Goal: Task Accomplishment & Management: Complete application form

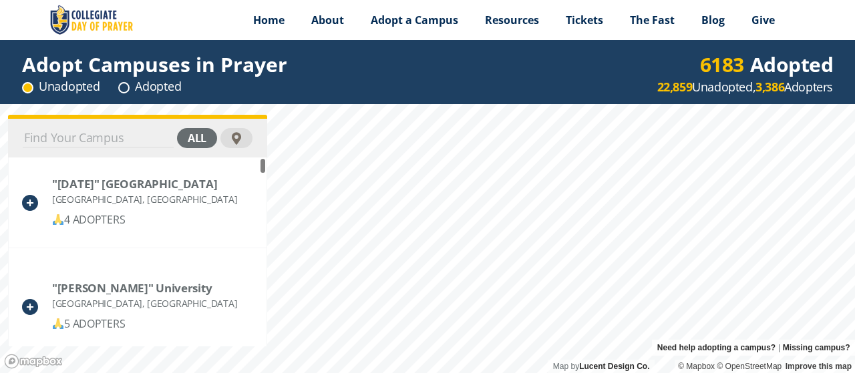
click at [102, 136] on input at bounding box center [98, 138] width 151 height 19
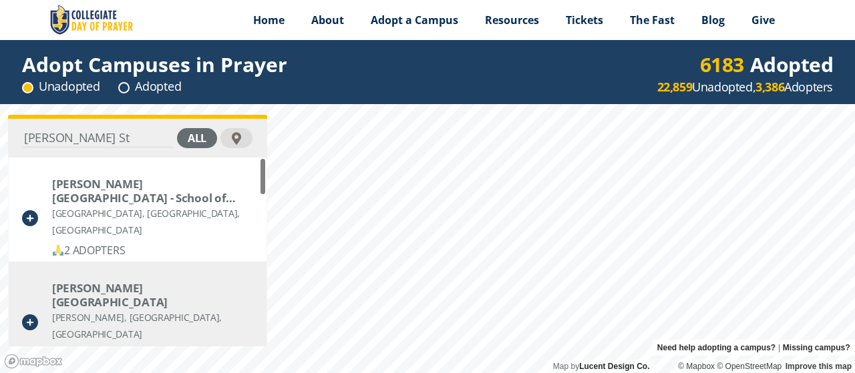
click at [98, 291] on div "[PERSON_NAME][GEOGRAPHIC_DATA]" at bounding box center [152, 295] width 200 height 28
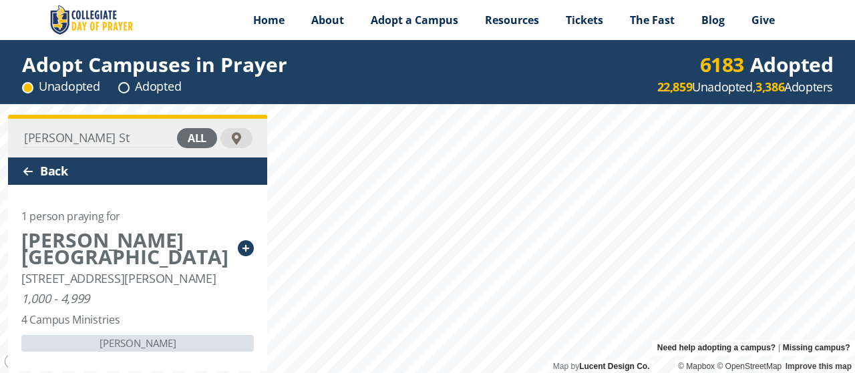
click at [245, 240] on icon at bounding box center [246, 248] width 16 height 16
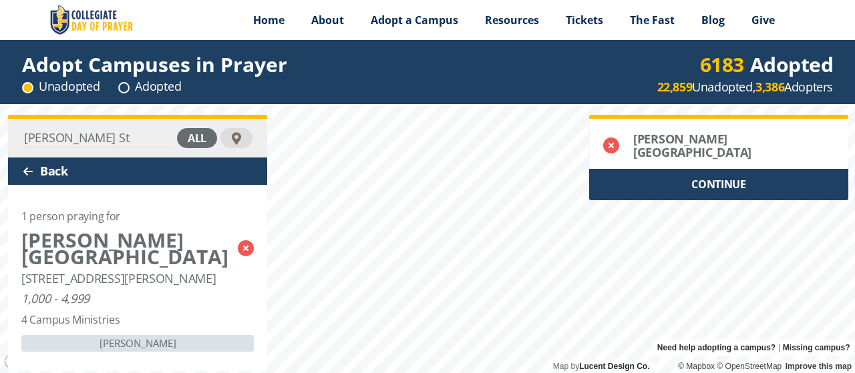
click at [27, 168] on div at bounding box center [28, 171] width 11 height 11
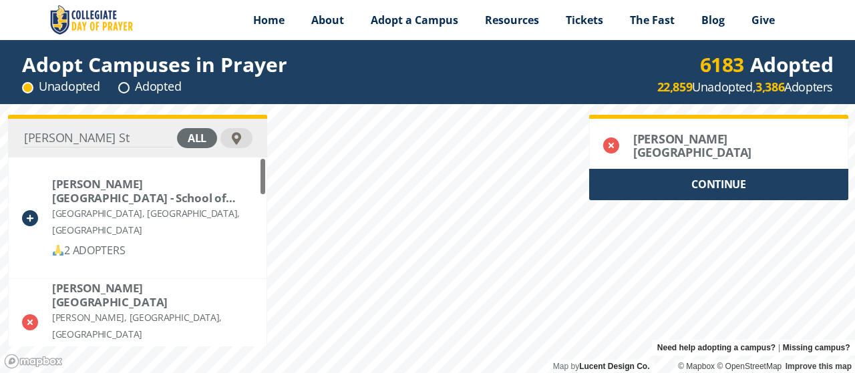
drag, startPoint x: 86, startPoint y: 140, endPoint x: 0, endPoint y: 137, distance: 86.2
click at [23, 137] on input "[PERSON_NAME] St" at bounding box center [98, 138] width 151 height 19
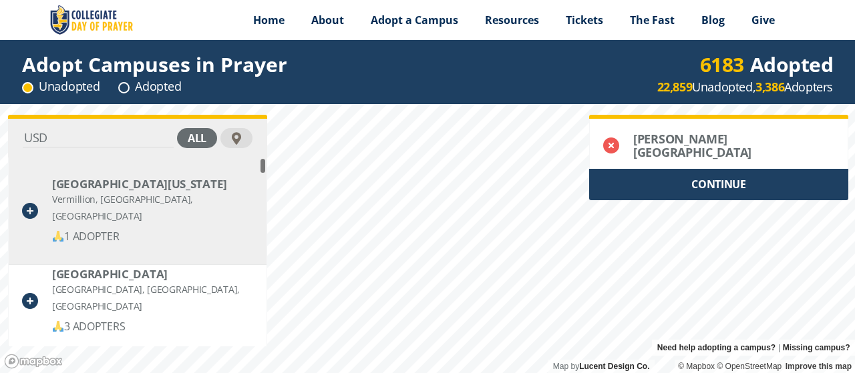
click at [126, 189] on div "[GEOGRAPHIC_DATA][US_STATE]" at bounding box center [152, 184] width 200 height 14
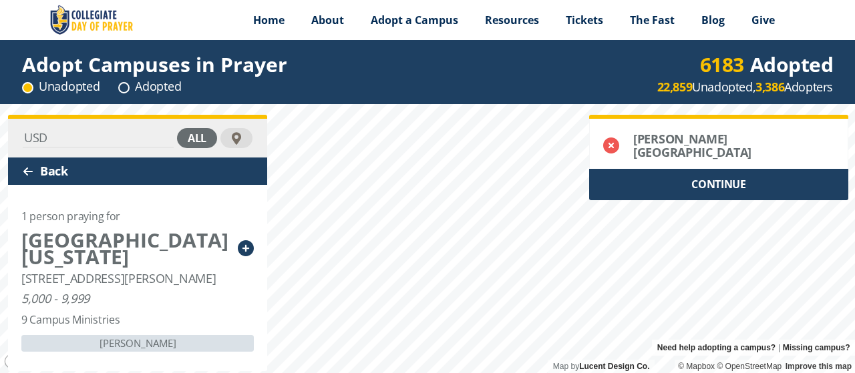
click at [249, 248] on icon at bounding box center [246, 248] width 16 height 16
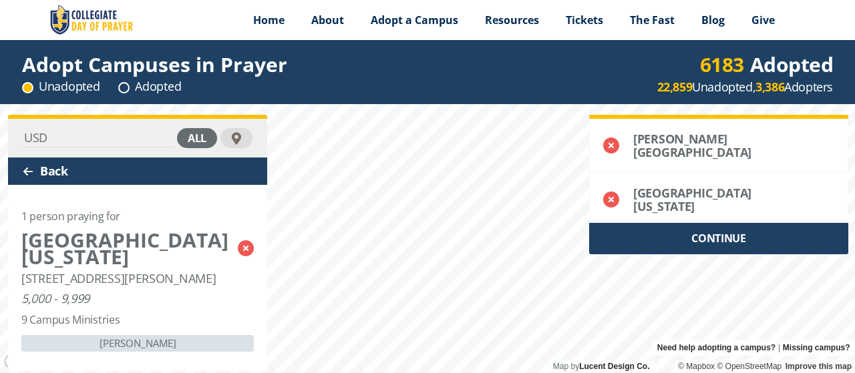
click at [49, 173] on div "Back" at bounding box center [137, 171] width 259 height 27
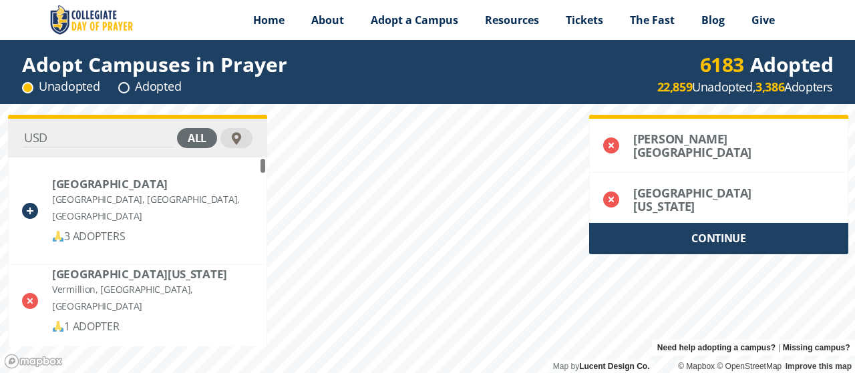
click at [59, 135] on input "USD" at bounding box center [98, 138] width 151 height 19
drag, startPoint x: 59, startPoint y: 135, endPoint x: 0, endPoint y: 134, distance: 58.8
click at [23, 134] on input "USD" at bounding box center [98, 138] width 151 height 19
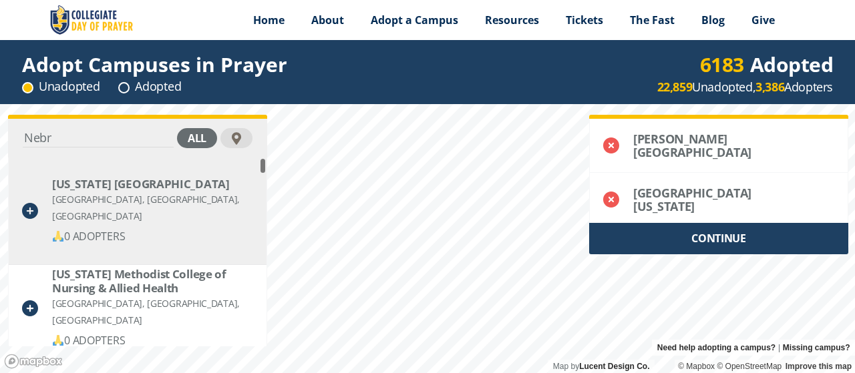
click at [92, 193] on div "[GEOGRAPHIC_DATA], [GEOGRAPHIC_DATA], [GEOGRAPHIC_DATA]" at bounding box center [152, 207] width 201 height 33
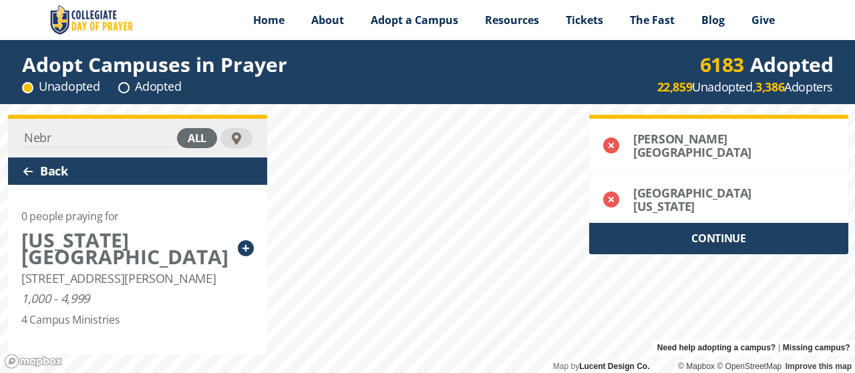
click at [244, 248] on icon at bounding box center [246, 248] width 16 height 16
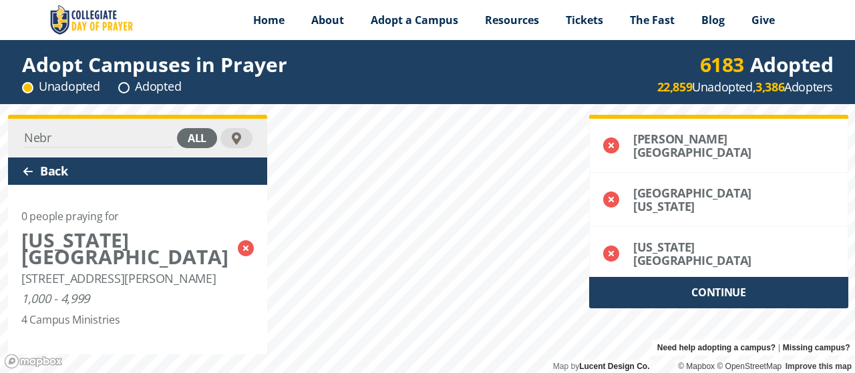
drag, startPoint x: 71, startPoint y: 133, endPoint x: 0, endPoint y: 133, distance: 70.8
click at [23, 133] on input "Nebr" at bounding box center [98, 138] width 151 height 19
click at [69, 170] on div "Back" at bounding box center [137, 171] width 259 height 27
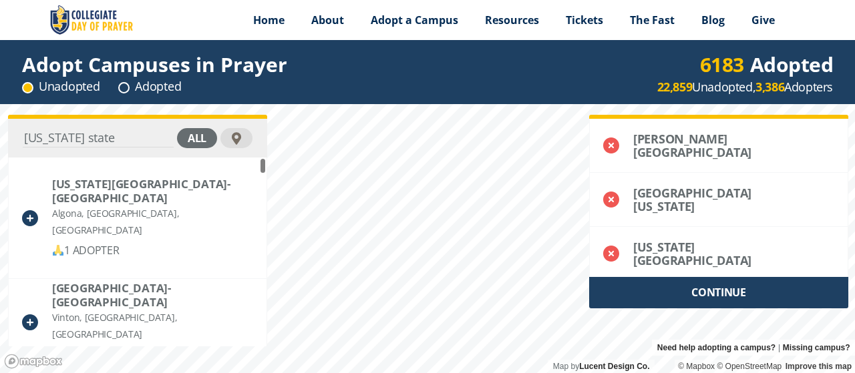
click at [124, 138] on input "[US_STATE] state" at bounding box center [98, 138] width 151 height 19
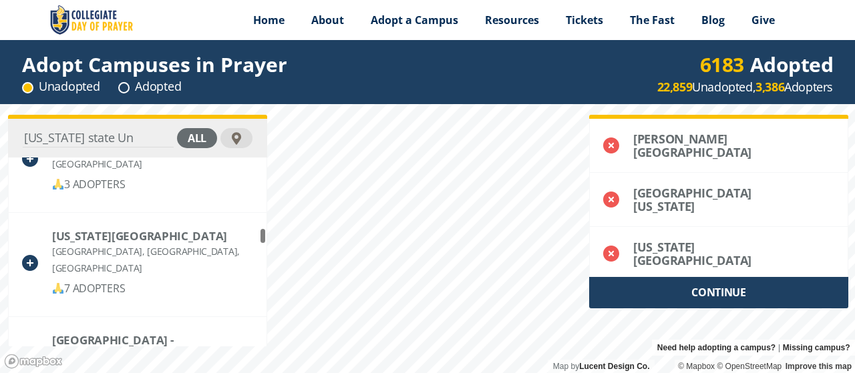
scroll to position [2154, 0]
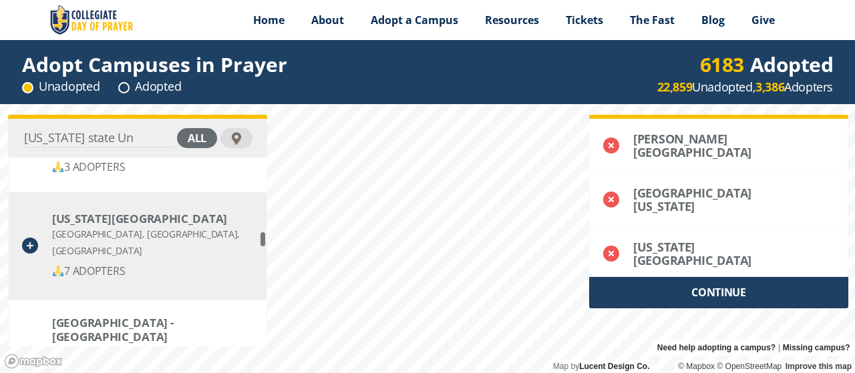
type input "[US_STATE] state Un"
click at [123, 230] on div "[GEOGRAPHIC_DATA], [GEOGRAPHIC_DATA], [GEOGRAPHIC_DATA]" at bounding box center [152, 242] width 201 height 33
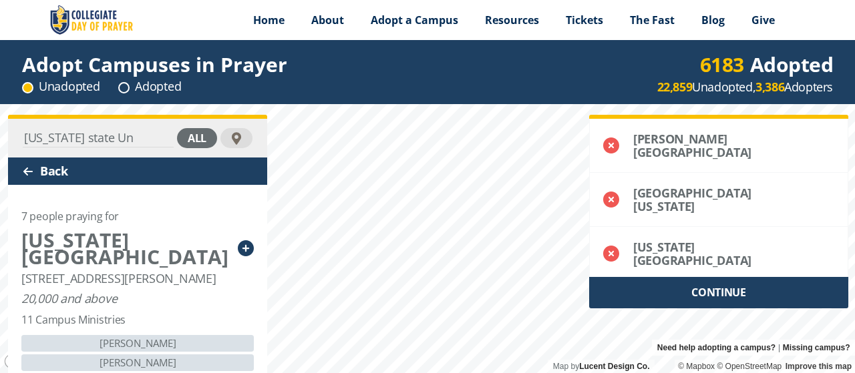
click at [245, 247] on icon at bounding box center [246, 248] width 16 height 16
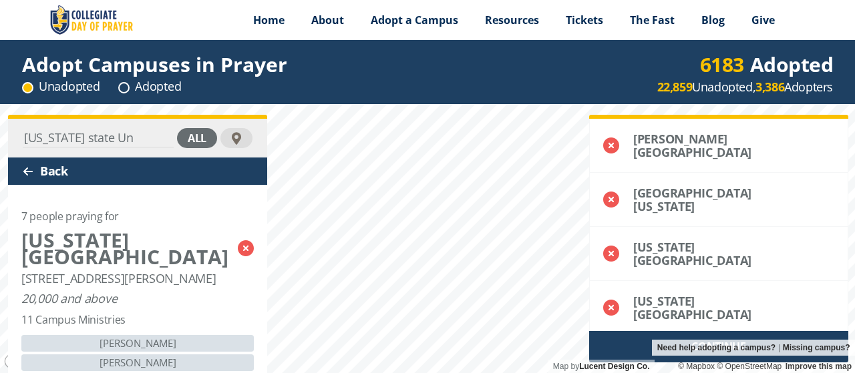
click at [744, 331] on div "CONTINUE" at bounding box center [718, 346] width 259 height 31
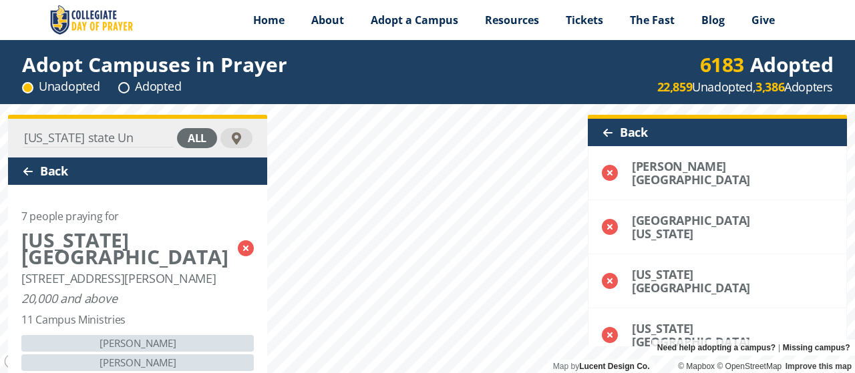
click at [126, 85] on circle at bounding box center [124, 88] width 10 height 10
click at [126, 88] on circle at bounding box center [124, 88] width 10 height 10
click at [174, 220] on div "7 people praying for [US_STATE][GEOGRAPHIC_DATA] [STREET_ADDRESS][PERSON_NAME] …" at bounding box center [137, 336] width 259 height 302
click at [236, 139] on div at bounding box center [236, 138] width 13 height 13
click at [272, 18] on span "Home" at bounding box center [268, 20] width 31 height 15
